Goal: Task Accomplishment & Management: Manage account settings

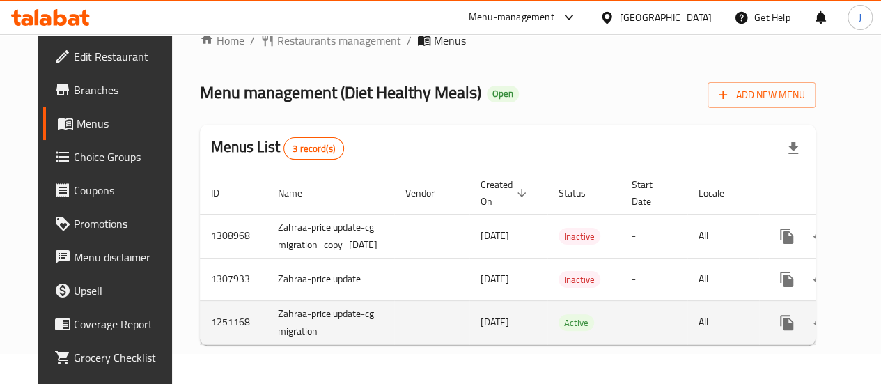
scroll to position [0, 59]
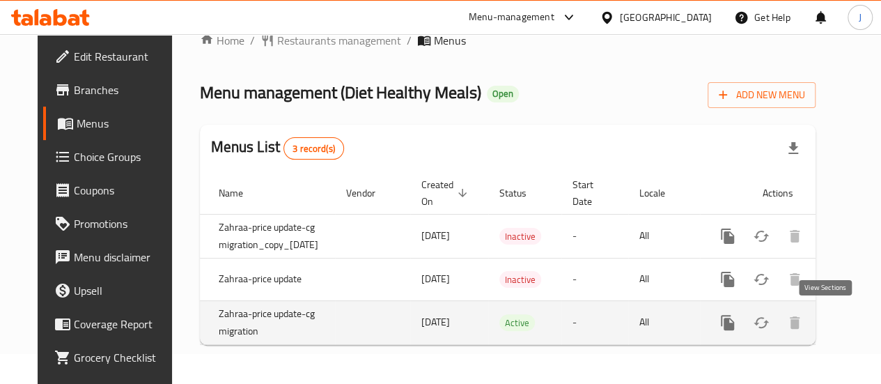
click at [826, 316] on icon "enhanced table" at bounding box center [828, 322] width 13 height 13
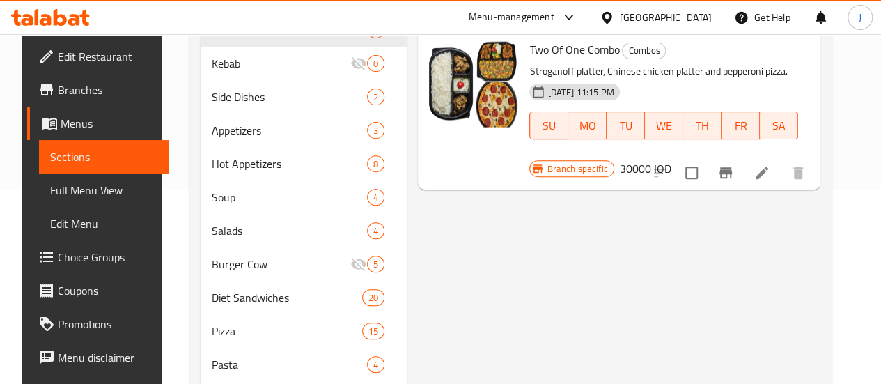
scroll to position [209, 0]
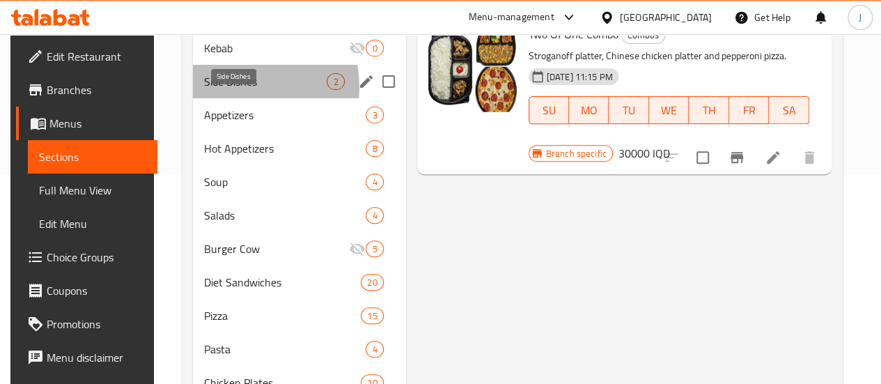
click at [233, 90] on span "Side Dishes" at bounding box center [265, 81] width 123 height 17
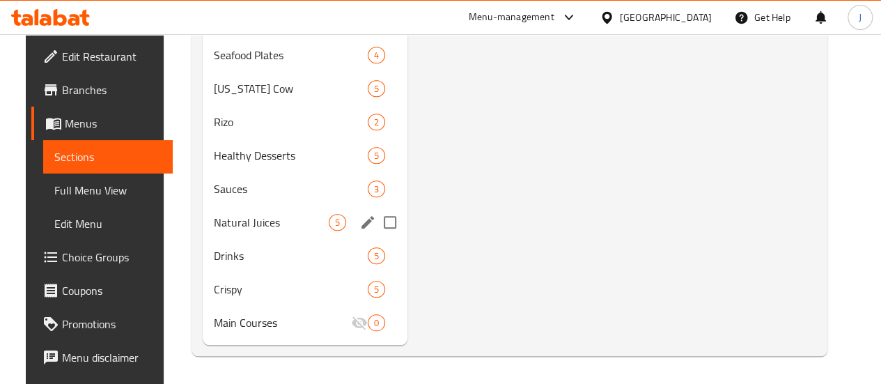
scroll to position [623, 0]
click at [226, 288] on span "Crispy" at bounding box center [271, 289] width 115 height 17
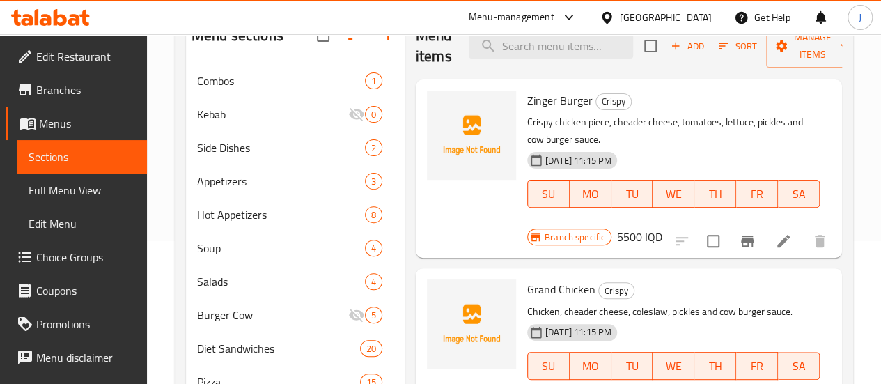
scroll to position [136, 0]
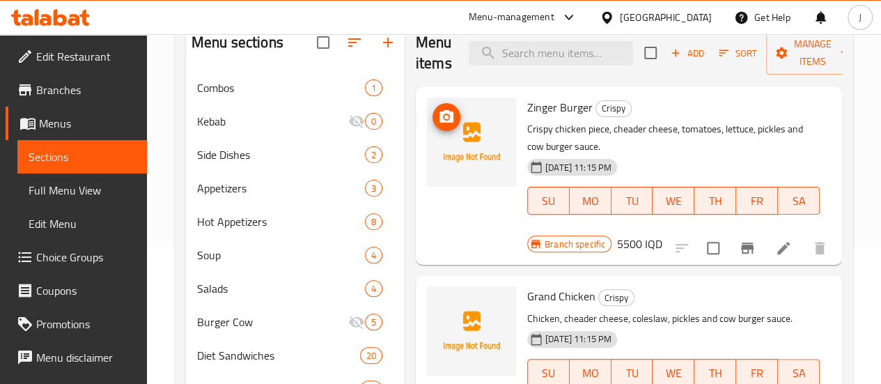
click at [439, 120] on icon "upload picture" at bounding box center [446, 116] width 14 height 13
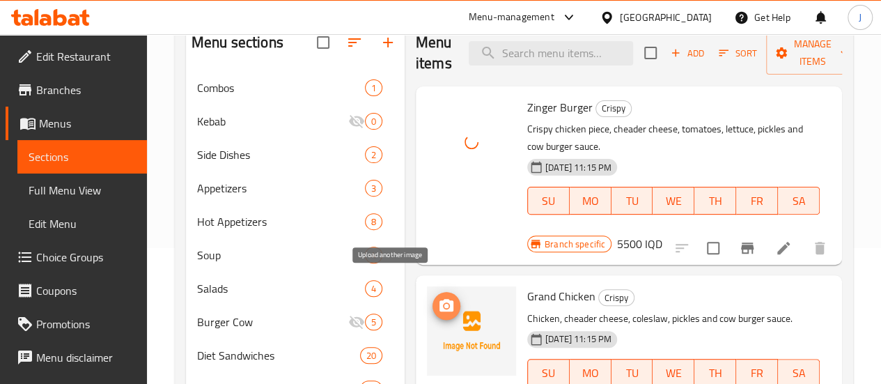
click at [432, 297] on span "upload picture" at bounding box center [446, 305] width 28 height 17
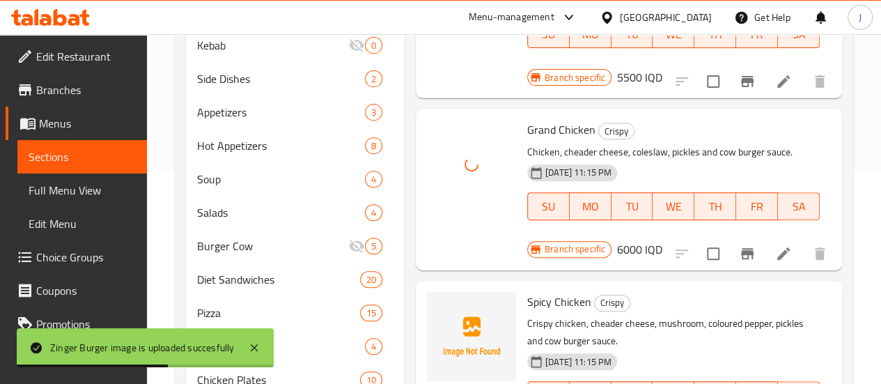
scroll to position [275, 0]
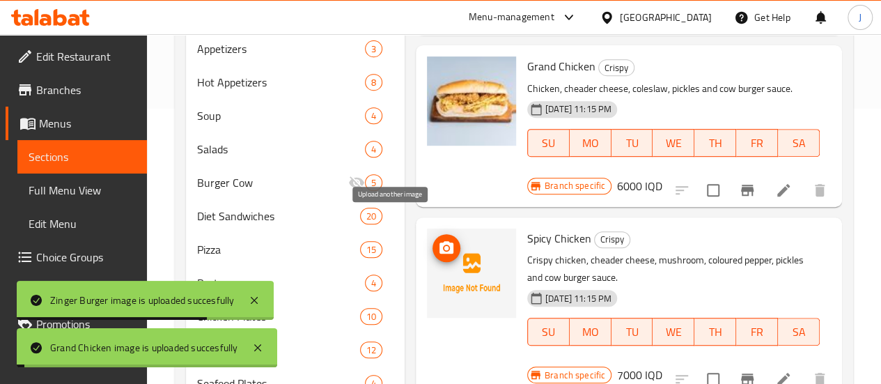
click at [439, 241] on icon "upload picture" at bounding box center [446, 247] width 14 height 13
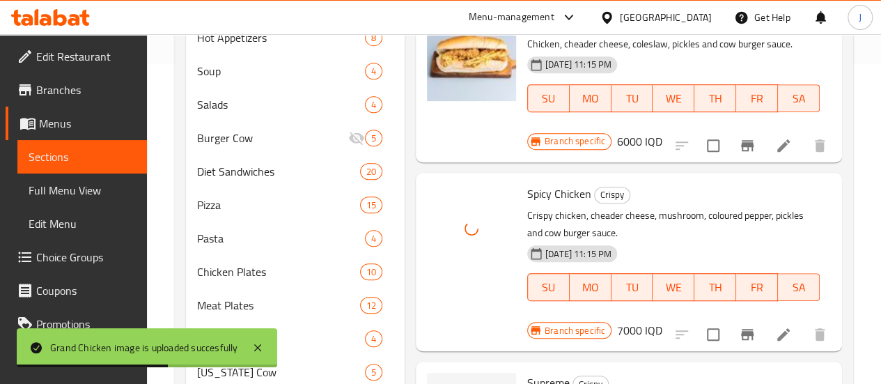
scroll to position [484, 0]
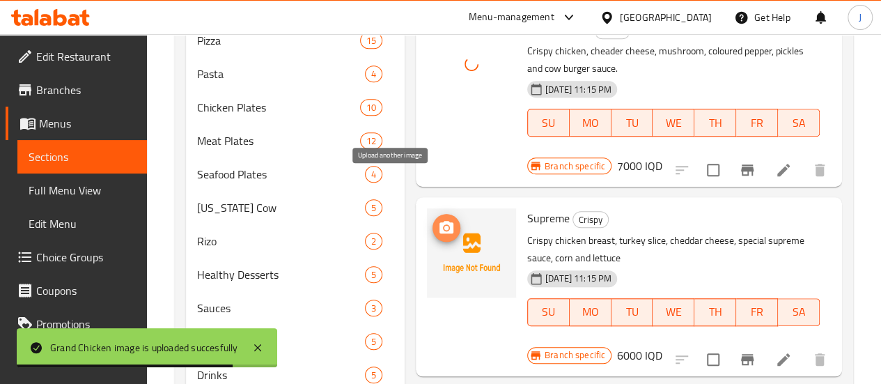
click at [432, 219] on span "upload picture" at bounding box center [446, 227] width 28 height 17
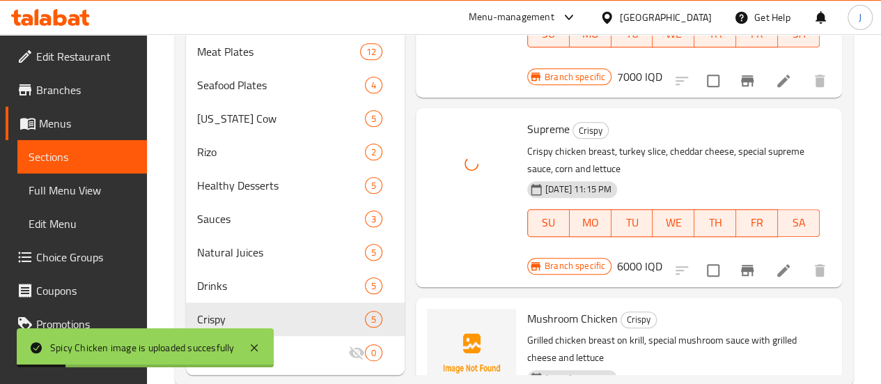
scroll to position [623, 0]
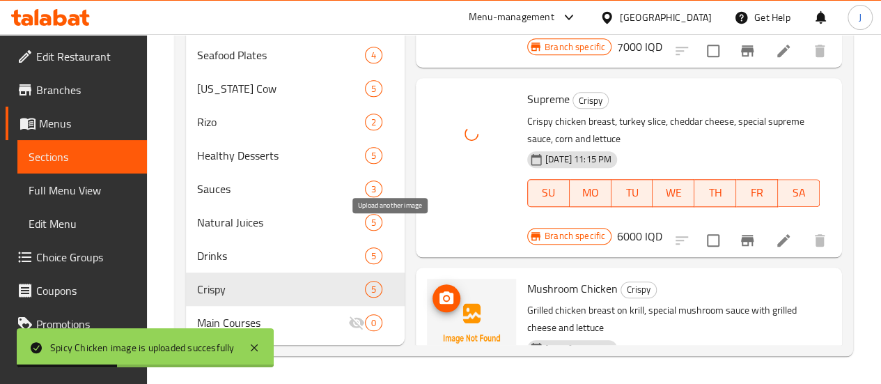
click at [439, 291] on icon "upload picture" at bounding box center [446, 297] width 14 height 13
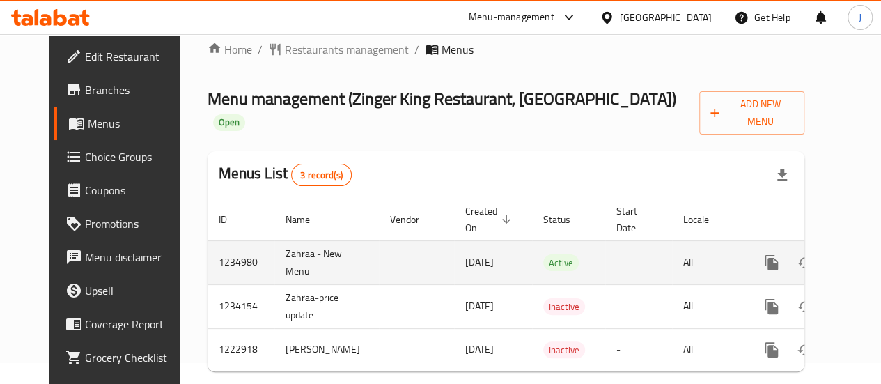
scroll to position [40, 0]
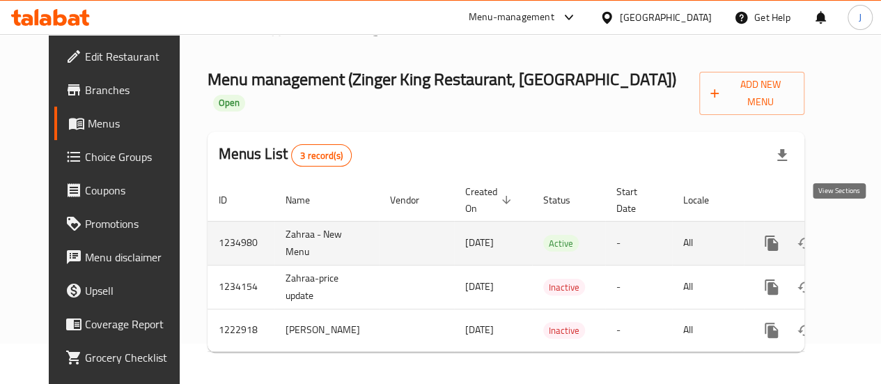
click at [863, 235] on icon "enhanced table" at bounding box center [871, 243] width 17 height 17
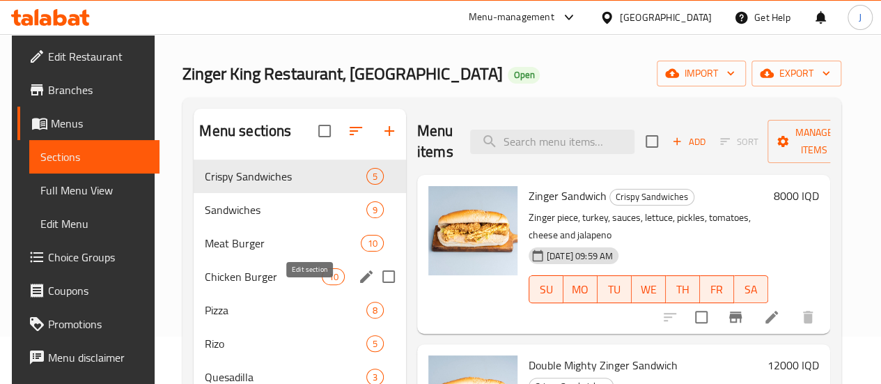
scroll to position [139, 0]
